Goal: Task Accomplishment & Management: Manage account settings

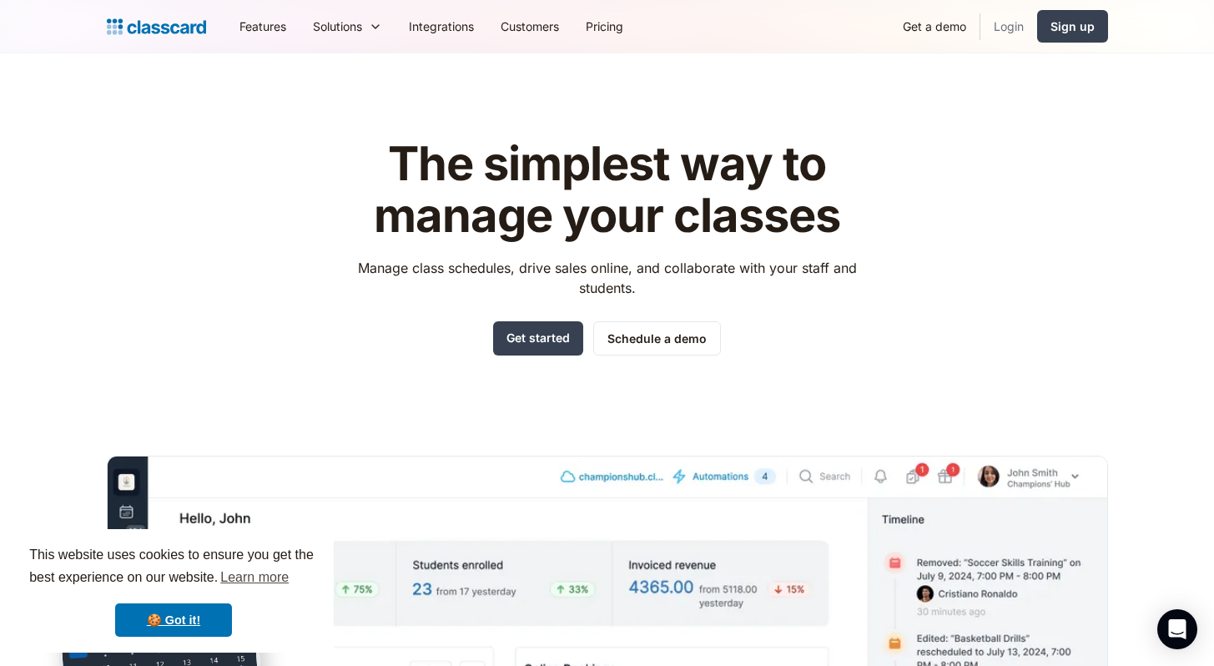
click at [997, 28] on link "Login" at bounding box center [1008, 27] width 57 height 38
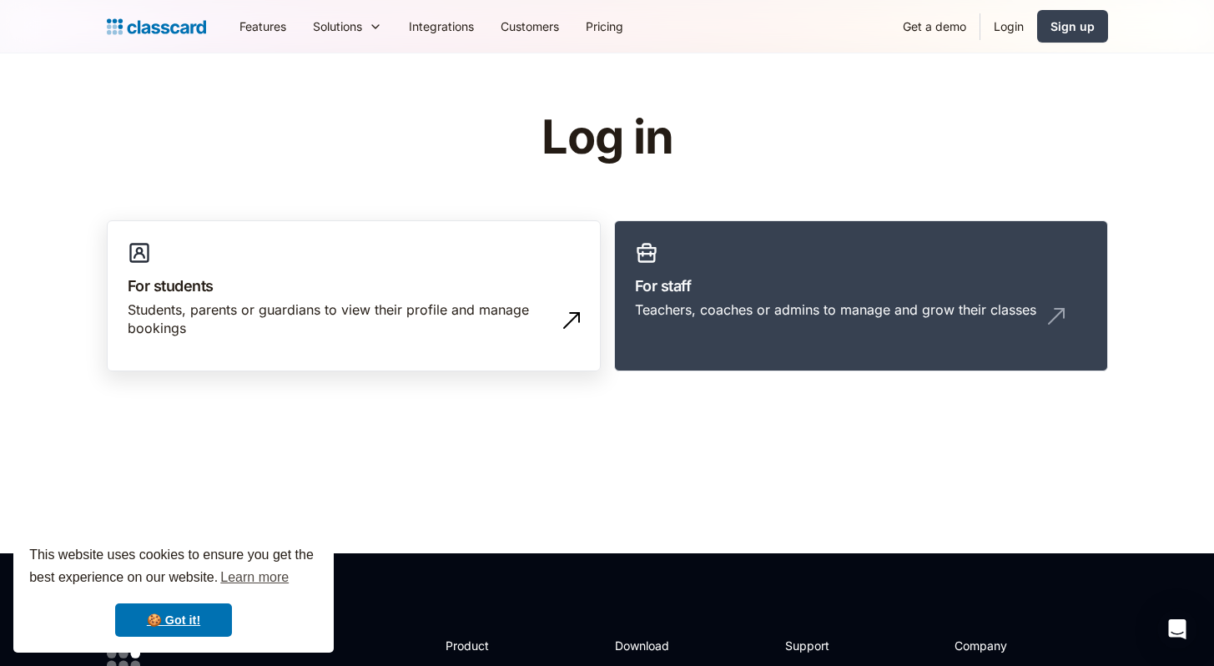
click at [478, 305] on div "Students, parents or guardians to view their profile and manage bookings" at bounding box center [337, 319] width 419 height 38
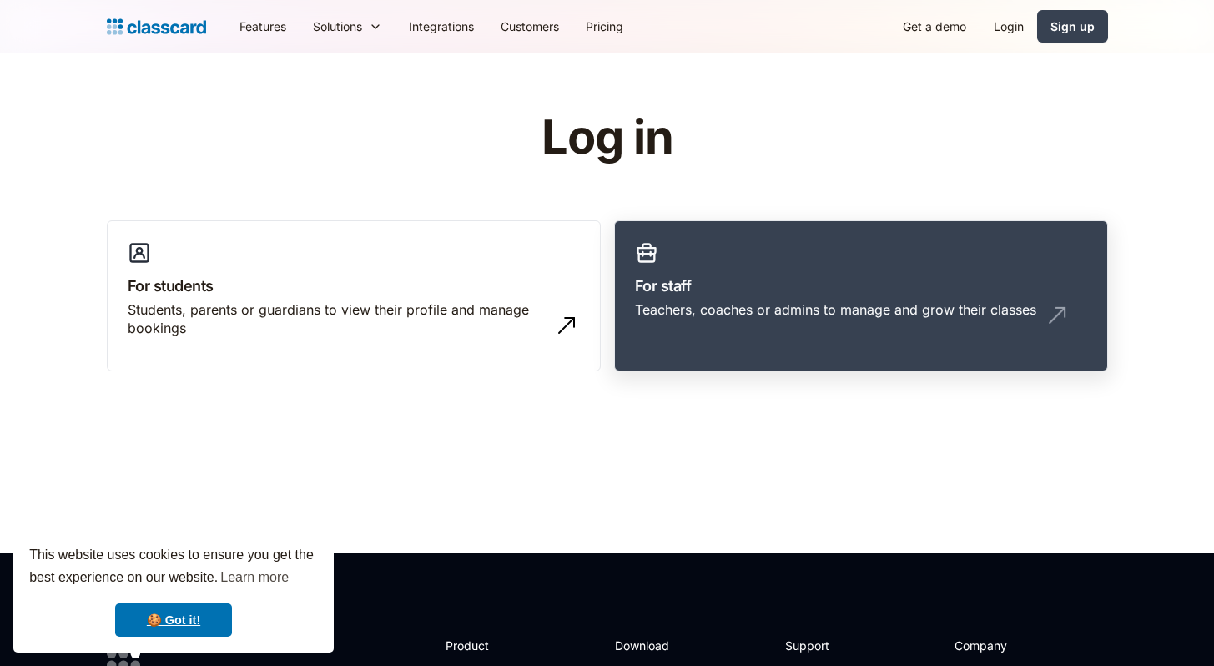
click at [900, 345] on link "For staff Teachers, coaches or admins to manage and grow their classes" at bounding box center [861, 296] width 494 height 152
